Goal: Task Accomplishment & Management: Complete application form

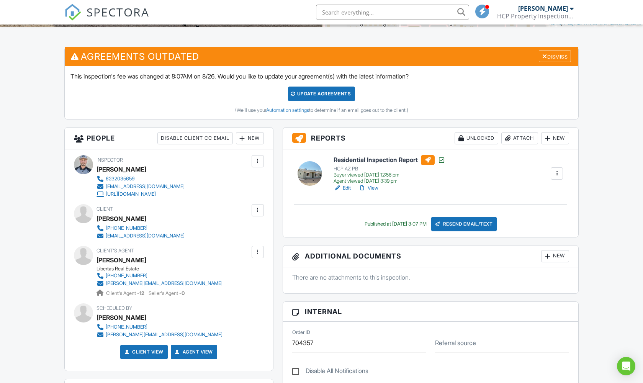
click at [121, 17] on span "SPECTORA" at bounding box center [118, 12] width 63 height 16
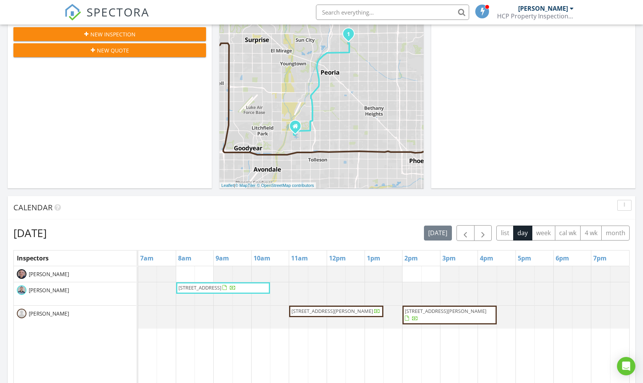
scroll to position [148, 0]
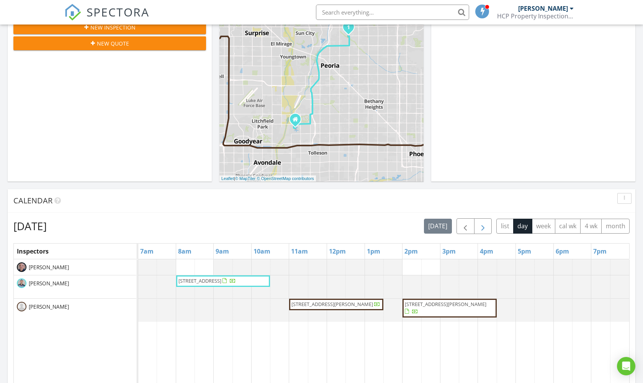
click at [483, 227] on span "button" at bounding box center [482, 226] width 9 height 9
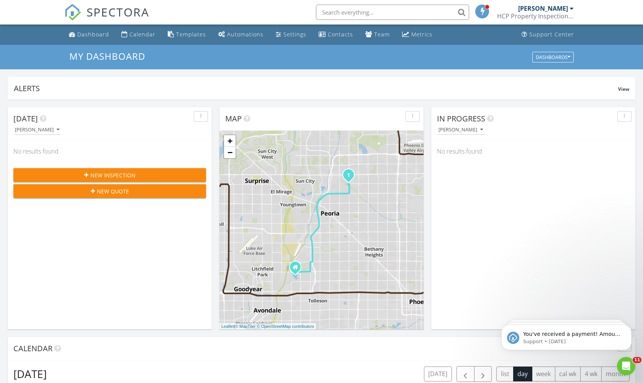
scroll to position [0, 0]
click at [125, 173] on span "New Inspection" at bounding box center [112, 175] width 45 height 8
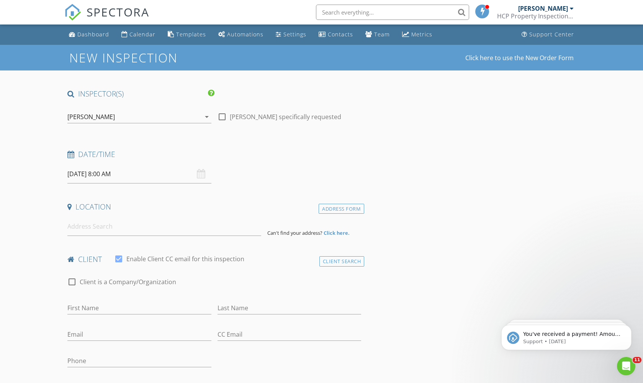
click at [202, 117] on icon "arrow_drop_down" at bounding box center [206, 116] width 9 height 9
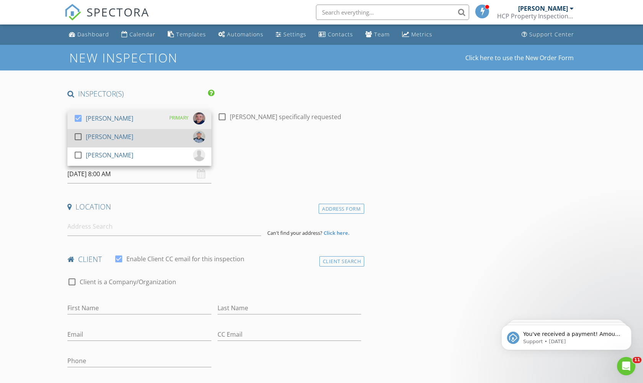
click at [145, 134] on div "check_box_outline_blank Richard Cardenas" at bounding box center [140, 138] width 132 height 15
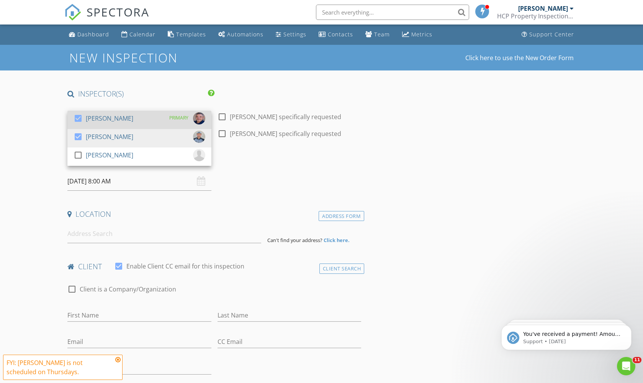
click at [141, 118] on div "check_box Anthony Cucci PRIMARY" at bounding box center [140, 119] width 132 height 15
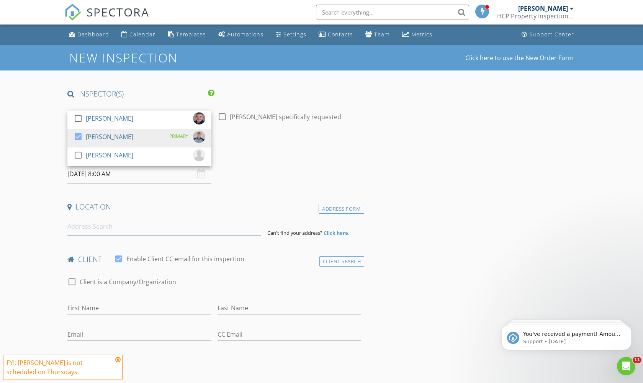
click at [92, 232] on input at bounding box center [164, 226] width 194 height 19
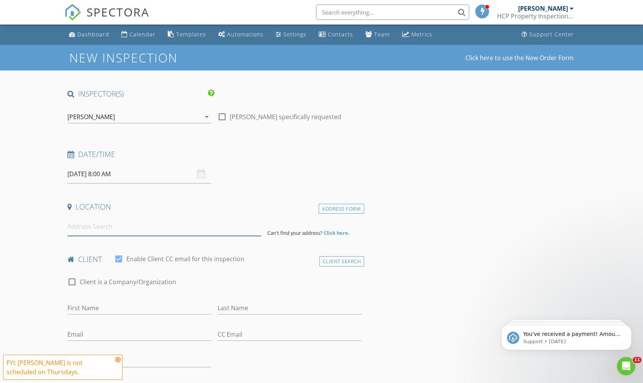
paste input "8902 N Central Ave, Phoenix, AZ 85020"
type input "8902 N Central Ave, Phoenix, AZ 85020, USA"
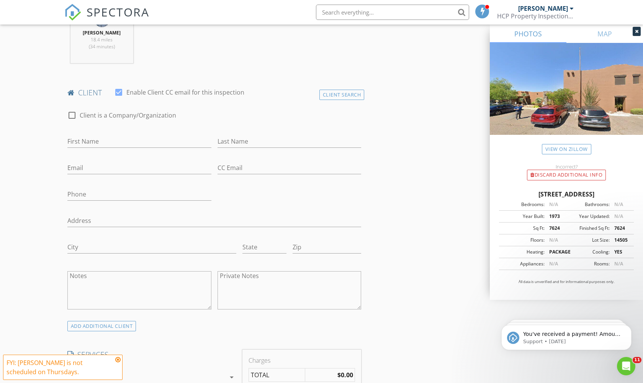
scroll to position [328, 0]
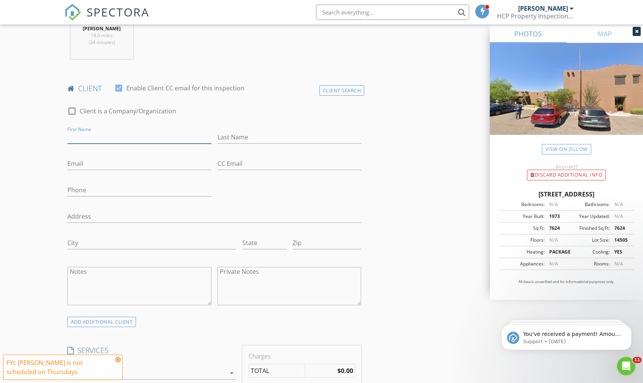
paste input "Teddy Ditchella (480) 250-6828 -- TEDDY@myonetruejoy.com"
drag, startPoint x: 121, startPoint y: 135, endPoint x: 250, endPoint y: 166, distance: 133.2
click at [250, 166] on div "check_box_outline_blank Client is a Company/Organization First Name Teddy Ditch…" at bounding box center [214, 208] width 300 height 218
type input "Teddy Ditchella (480) 250-6828 --"
paste input "TEDDY@myonetruejoy.com"
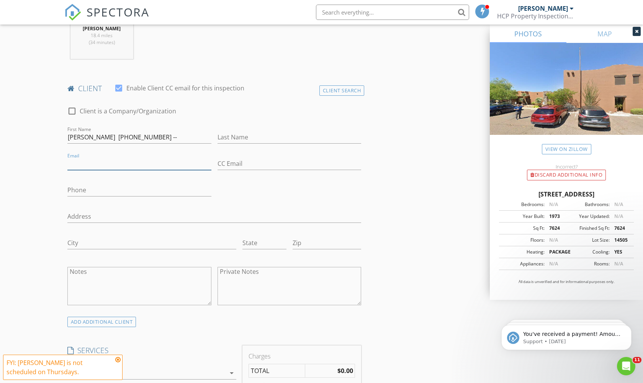
type input "TEDDY@myonetruejoy.com"
drag, startPoint x: 164, startPoint y: 138, endPoint x: 87, endPoint y: 137, distance: 77.4
click at [87, 137] on input "Teddy Ditchella (480) 250-6828 --" at bounding box center [139, 137] width 144 height 13
type input "Teddy"
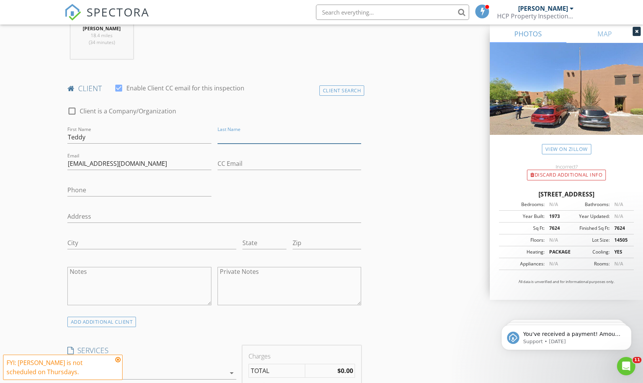
paste input "Ditchella (480) 250-6828 --"
drag, startPoint x: 245, startPoint y: 137, endPoint x: 355, endPoint y: 142, distance: 110.8
click at [355, 142] on input "Ditchella (480) 250-6828 --" at bounding box center [290, 137] width 144 height 13
type input "Ditchella"
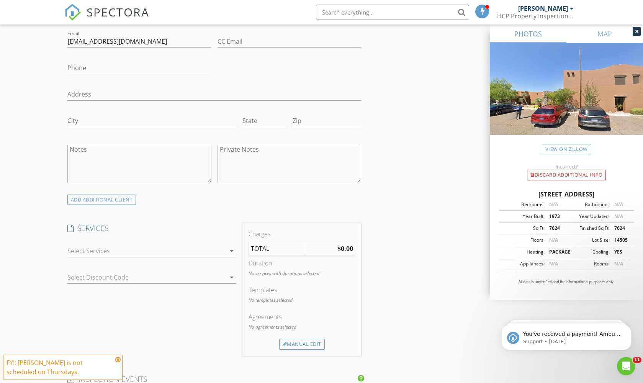
scroll to position [450, 0]
click at [174, 247] on div at bounding box center [146, 250] width 158 height 12
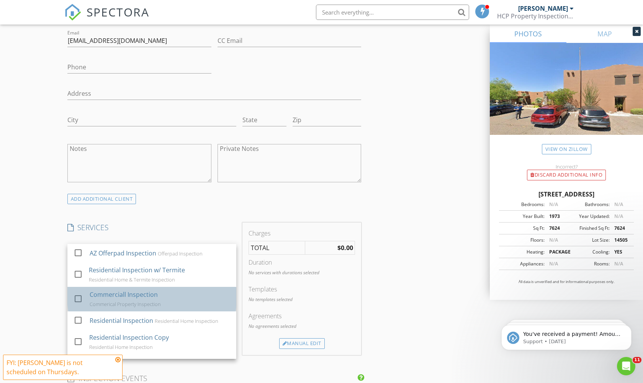
click at [149, 291] on div "Commerciall Inspection" at bounding box center [124, 294] width 68 height 9
checkbox input "false"
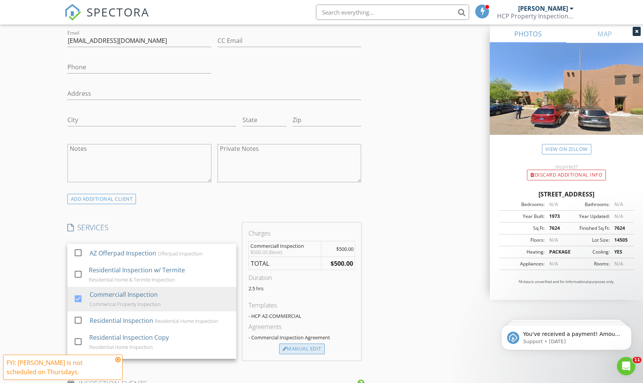
click at [302, 350] on div "Manual Edit" at bounding box center [302, 349] width 46 height 11
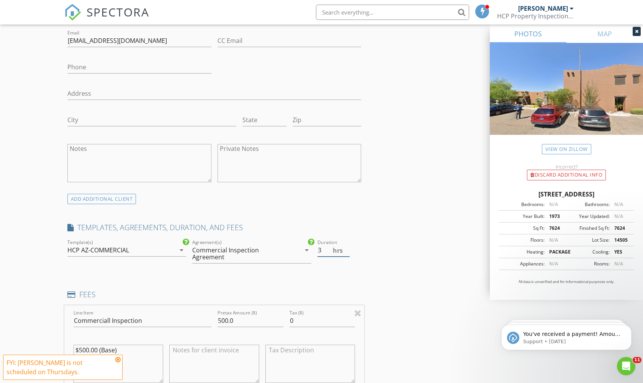
click at [347, 247] on input "3" at bounding box center [334, 250] width 33 height 13
click at [347, 247] on input "3.5" at bounding box center [334, 250] width 33 height 13
click at [347, 247] on input "4" at bounding box center [334, 250] width 33 height 13
click at [347, 247] on input "4.5" at bounding box center [334, 250] width 33 height 13
click at [347, 247] on input "5" at bounding box center [334, 250] width 33 height 13
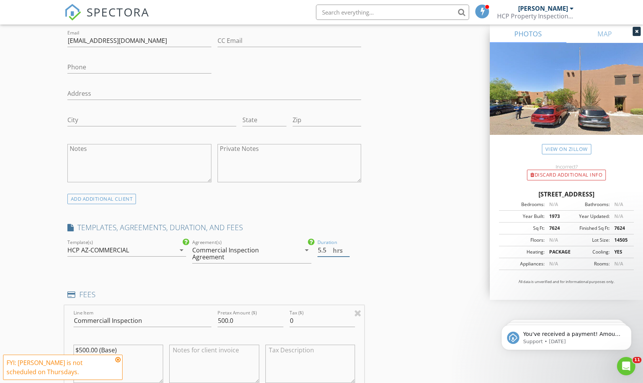
click at [347, 247] on input "5.5" at bounding box center [334, 250] width 33 height 13
type input "6"
click at [347, 247] on input "6" at bounding box center [334, 250] width 33 height 13
drag, startPoint x: 242, startPoint y: 319, endPoint x: 179, endPoint y: 319, distance: 63.6
click at [181, 319] on div "Line Item Commerciall Inspection Pretax Amount ($) 500.0 Tax ($) 0 $500.00 (Bas…" at bounding box center [214, 351] width 300 height 92
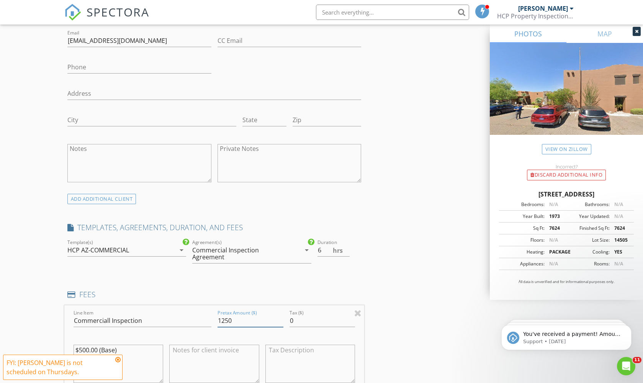
type input "1250"
click at [149, 293] on h4 "FEES" at bounding box center [214, 295] width 294 height 10
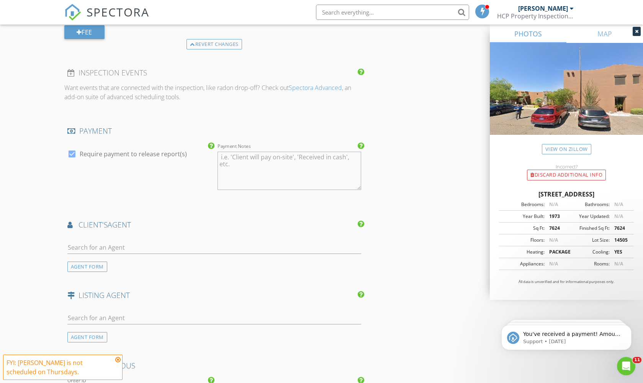
scroll to position [857, 0]
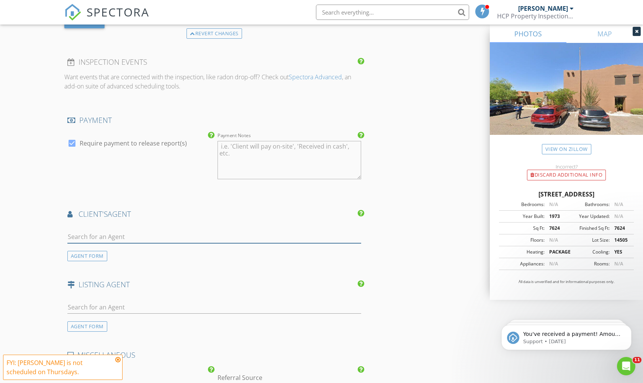
click at [193, 236] on input "text" at bounding box center [214, 237] width 294 height 13
click at [312, 0] on li at bounding box center [390, 12] width 164 height 25
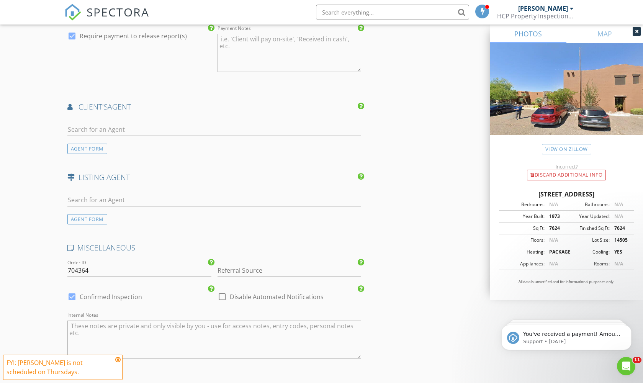
scroll to position [979, 0]
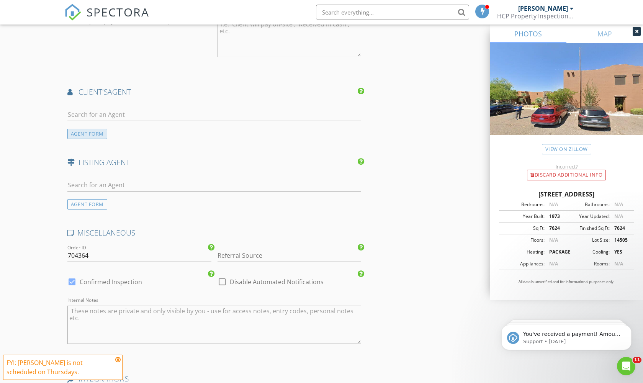
click at [96, 134] on div "AGENT FORM" at bounding box center [87, 134] width 40 height 10
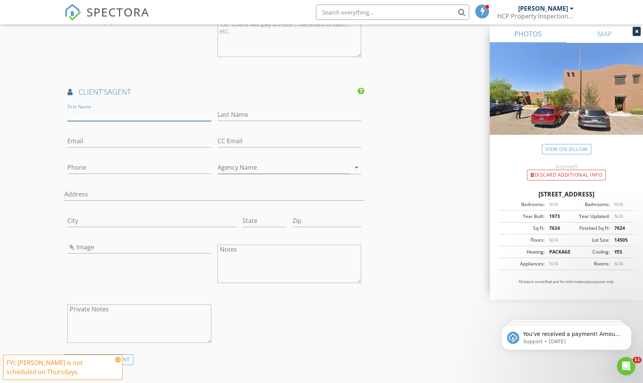
paste input "Ethel Luzario ethelluzario@gmail.com"
type input "Ethel Luzario ethelluzario@gmail.com"
paste input "Ethel Luzario ethelluzario@gmail.com"
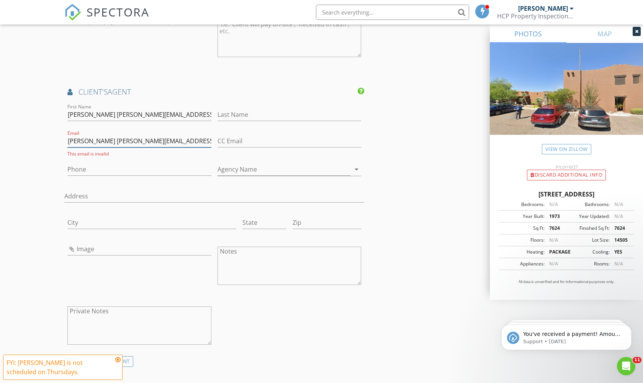
drag, startPoint x: 108, startPoint y: 139, endPoint x: 46, endPoint y: 138, distance: 62.1
type input "[EMAIL_ADDRESS][DOMAIN_NAME]"
drag, startPoint x: 174, startPoint y: 110, endPoint x: 105, endPoint y: 112, distance: 69.0
click at [105, 112] on input "Ethel Luzario ethelluzario@gmail.com" at bounding box center [139, 114] width 144 height 13
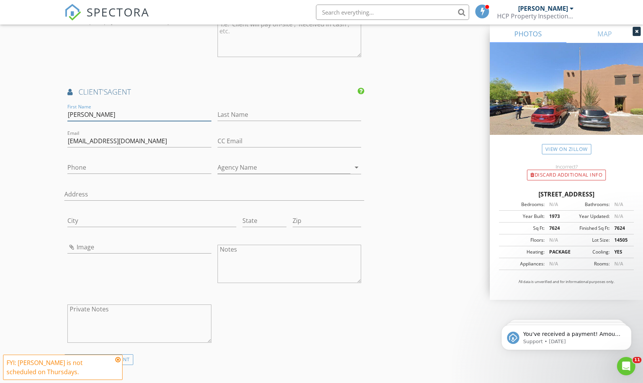
type input "[PERSON_NAME]"
type input "Luzario"
drag, startPoint x: 115, startPoint y: 109, endPoint x: 84, endPoint y: 111, distance: 30.4
click at [84, 111] on input "[PERSON_NAME]" at bounding box center [139, 114] width 144 height 13
type input "[PERSON_NAME]"
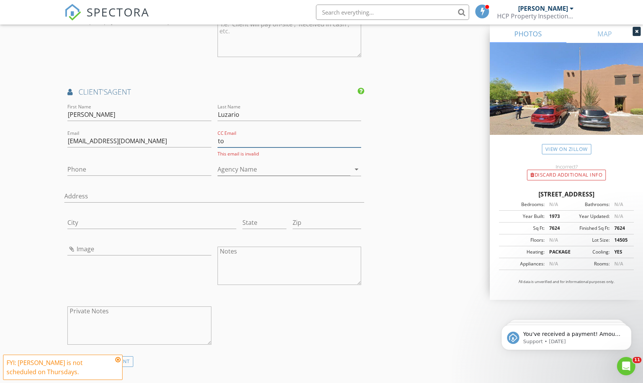
type input "t"
click at [359, 139] on input "CC Email" at bounding box center [290, 141] width 144 height 13
click at [259, 135] on input "CC Email" at bounding box center [290, 141] width 144 height 13
paste input "[PERSON_NAME][EMAIL_ADDRESS][DOMAIN_NAME]"
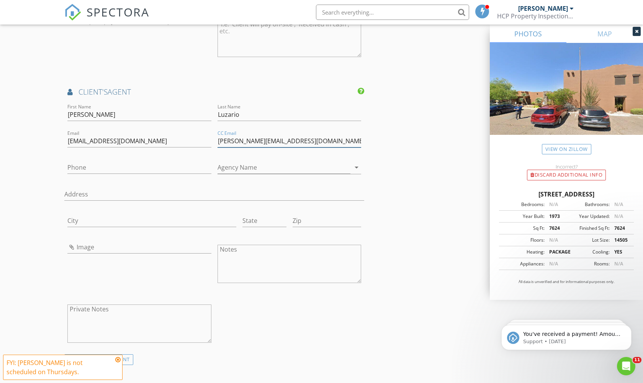
type input "[PERSON_NAME][EMAIL_ADDRESS][DOMAIN_NAME]"
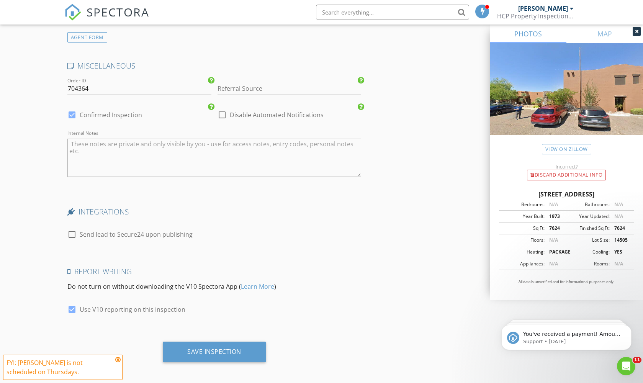
scroll to position [1372, 0]
click at [239, 352] on div "Save Inspection" at bounding box center [214, 352] width 54 height 8
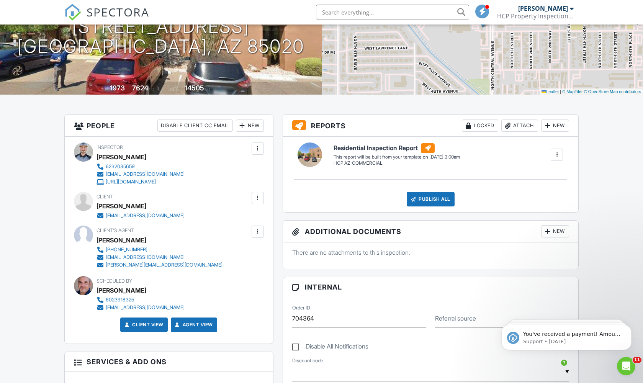
click at [558, 155] on div at bounding box center [557, 155] width 8 height 8
click at [548, 175] on div "Build Now" at bounding box center [541, 176] width 37 height 9
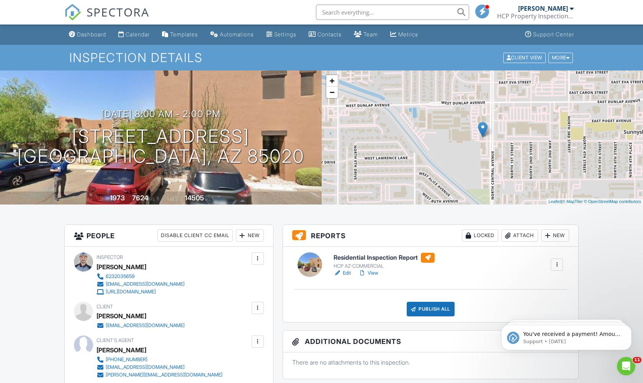
click at [346, 273] on link "Edit" at bounding box center [342, 273] width 17 height 8
